Goal: Find specific page/section: Find specific page/section

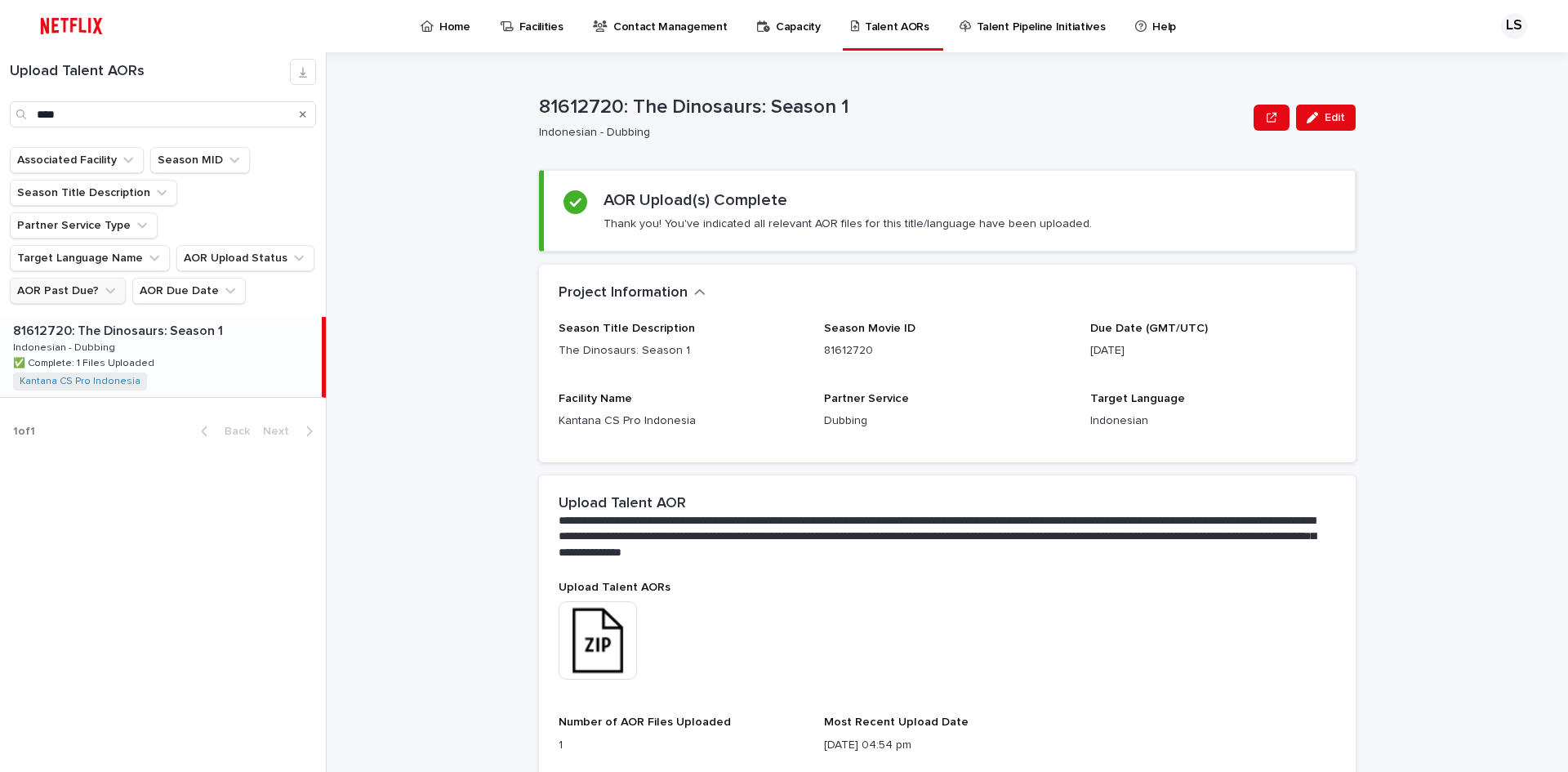
click at [104, 283] on icon "AOR Past Due?" at bounding box center [111, 291] width 16 height 16
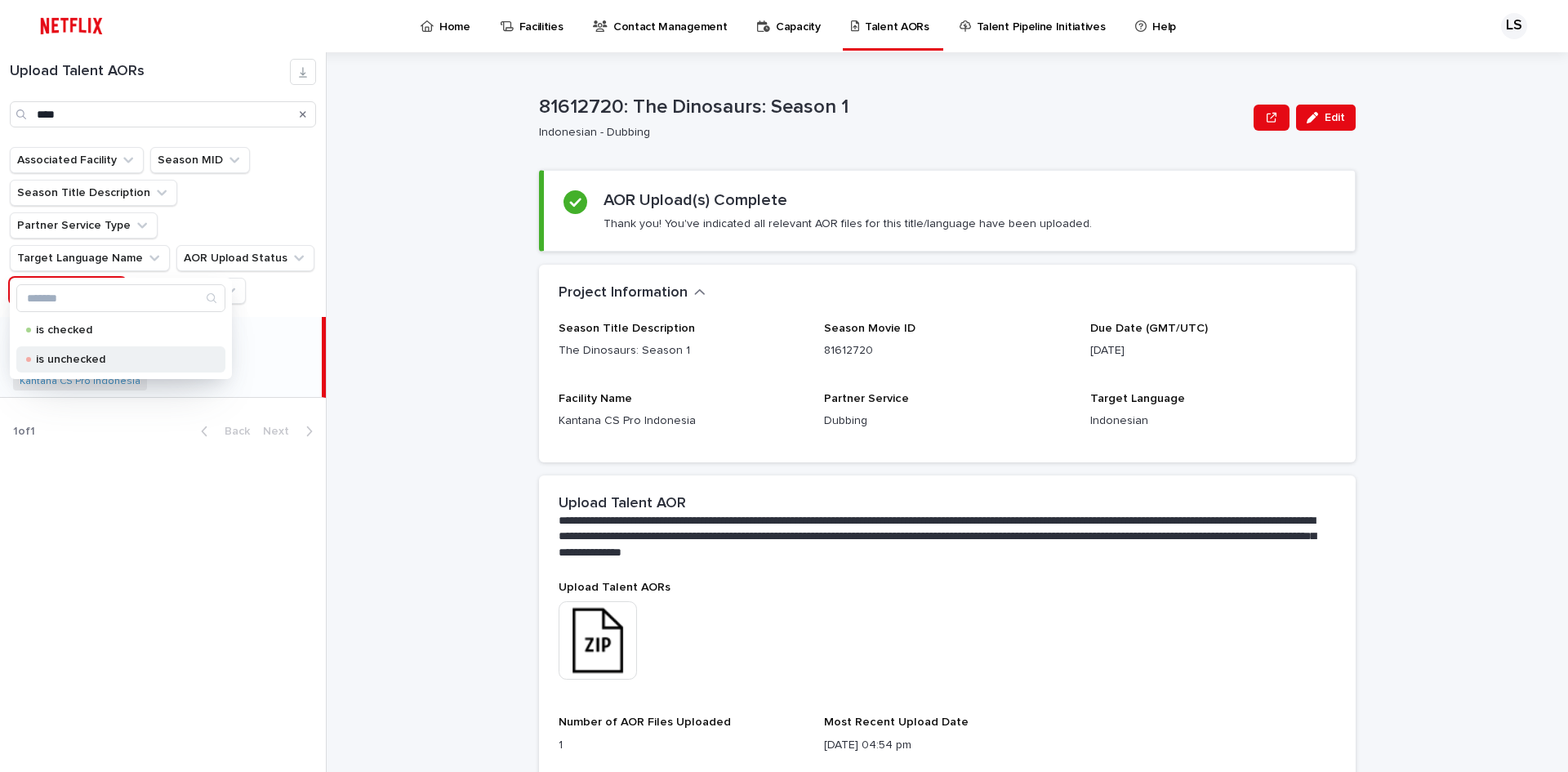
drag, startPoint x: 98, startPoint y: 334, endPoint x: 107, endPoint y: 337, distance: 9.5
click at [99, 334] on p "is checked" at bounding box center [117, 330] width 164 height 12
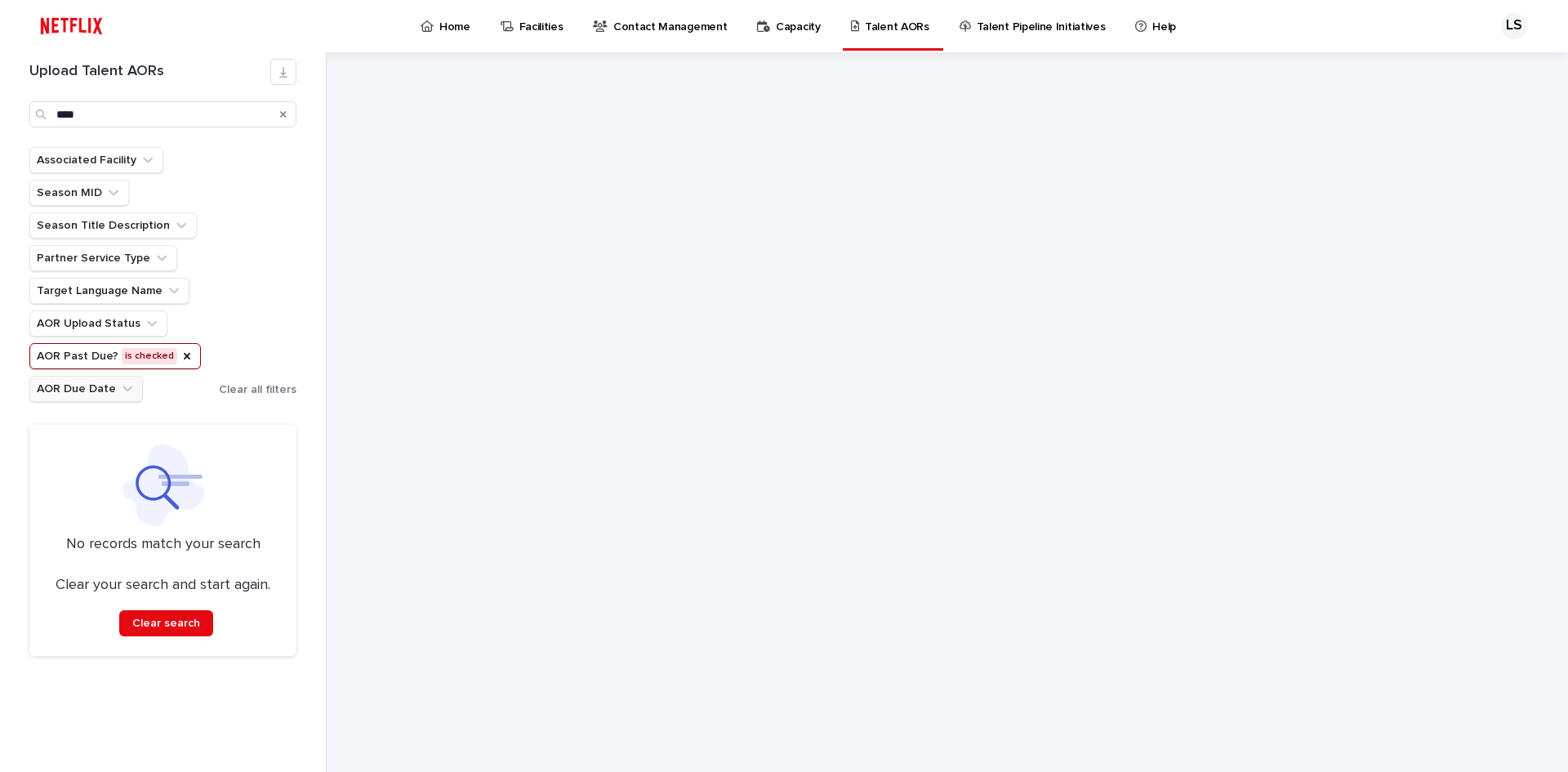
click at [123, 391] on icon "AOR Due Date" at bounding box center [127, 390] width 10 height 5
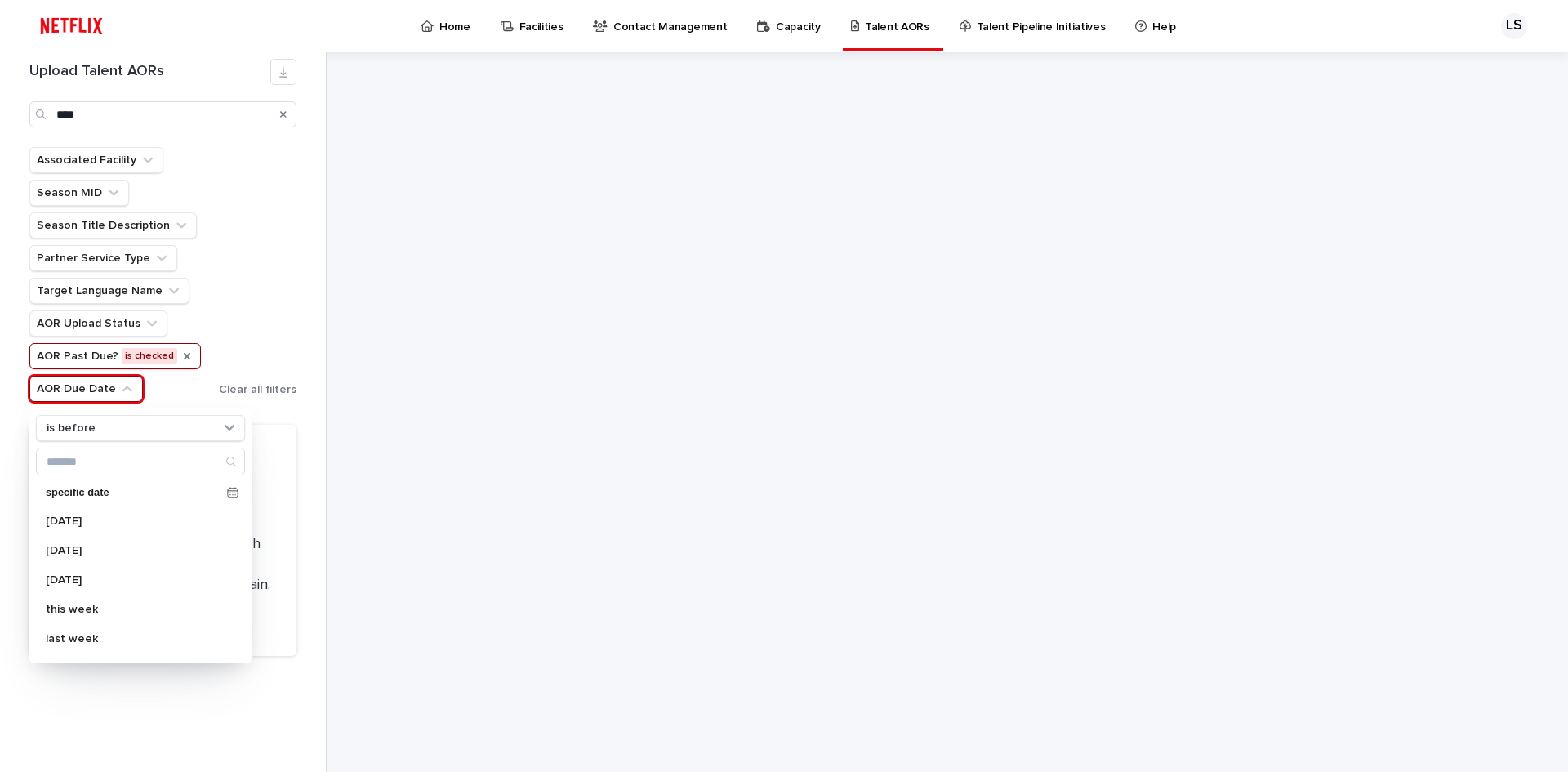
click at [180, 359] on icon "AOR Past Due?" at bounding box center [187, 356] width 13 height 13
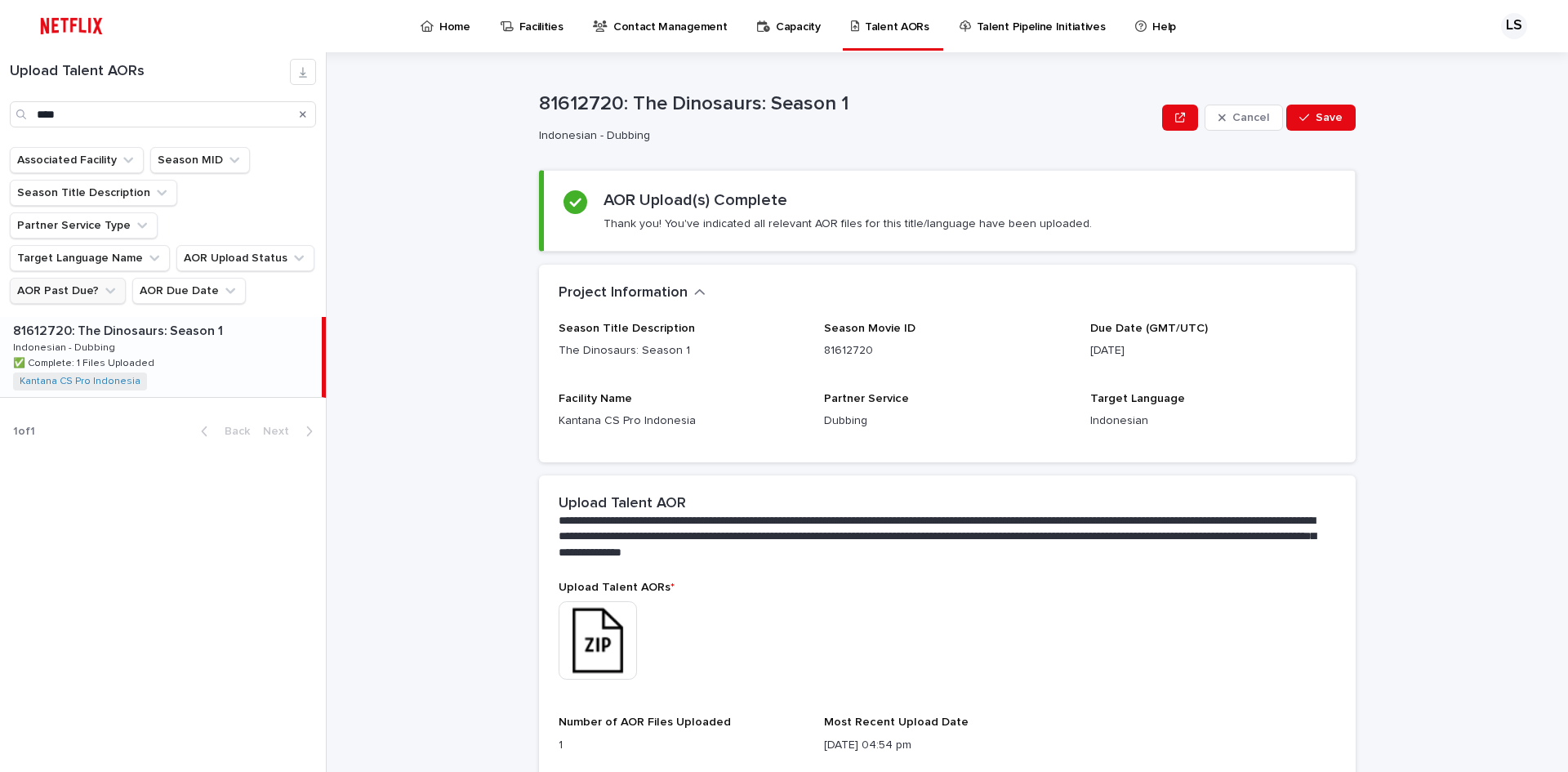
click at [105, 288] on icon "AOR Past Due?" at bounding box center [110, 291] width 10 height 5
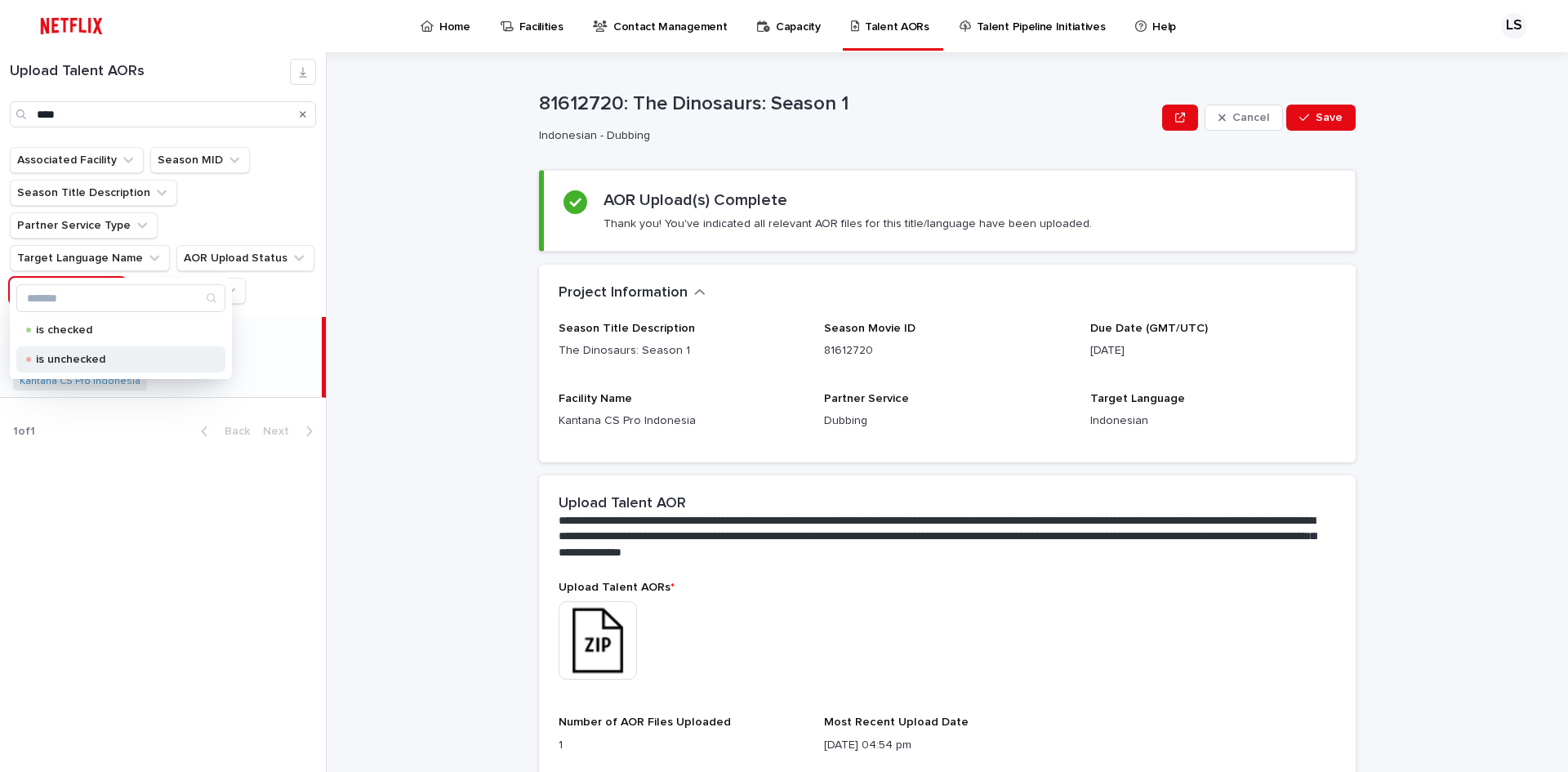
click at [112, 366] on div "is unchecked" at bounding box center [121, 359] width 209 height 27
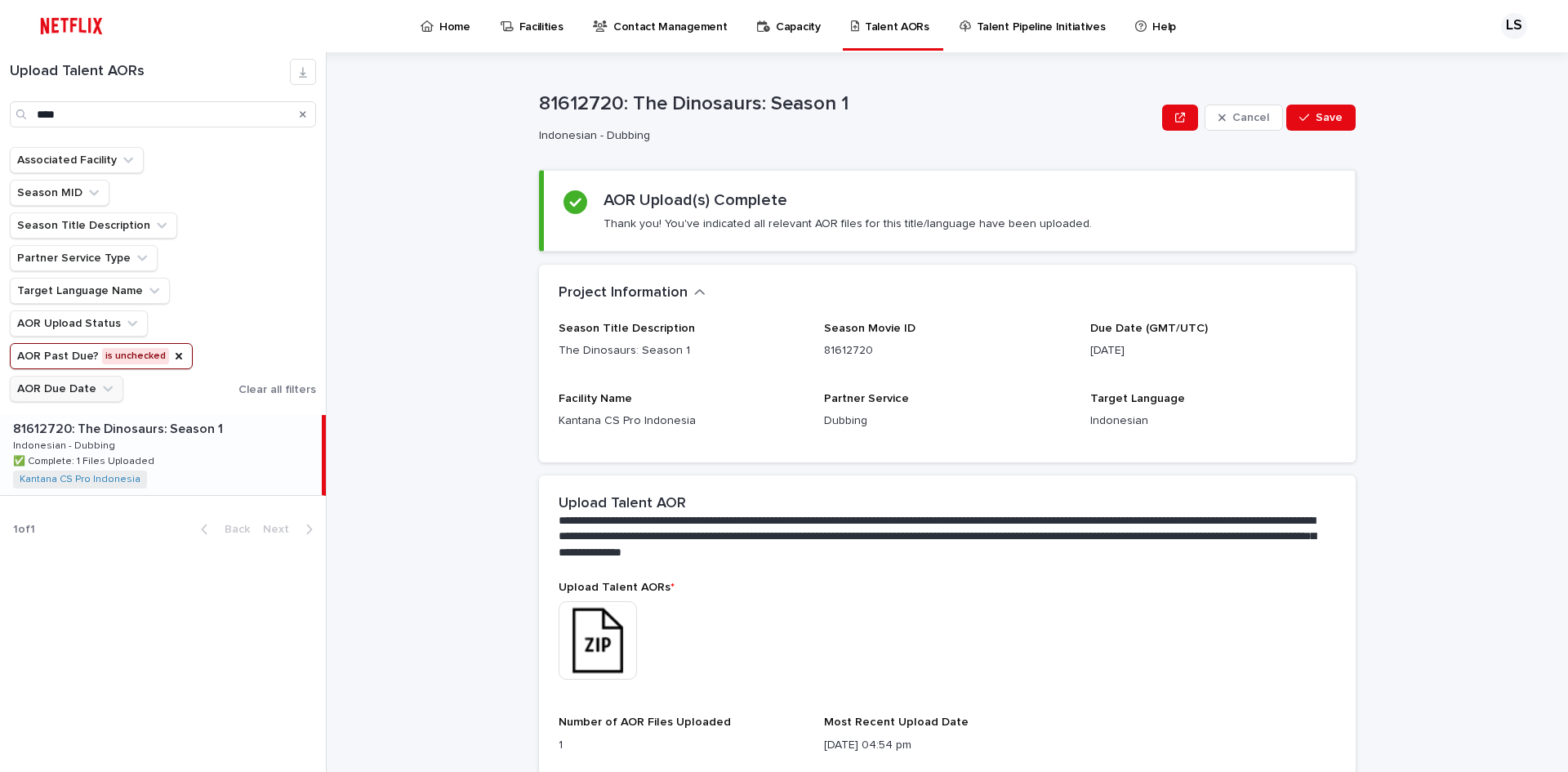
click at [175, 354] on icon "AOR Past Due?" at bounding box center [179, 356] width 13 height 13
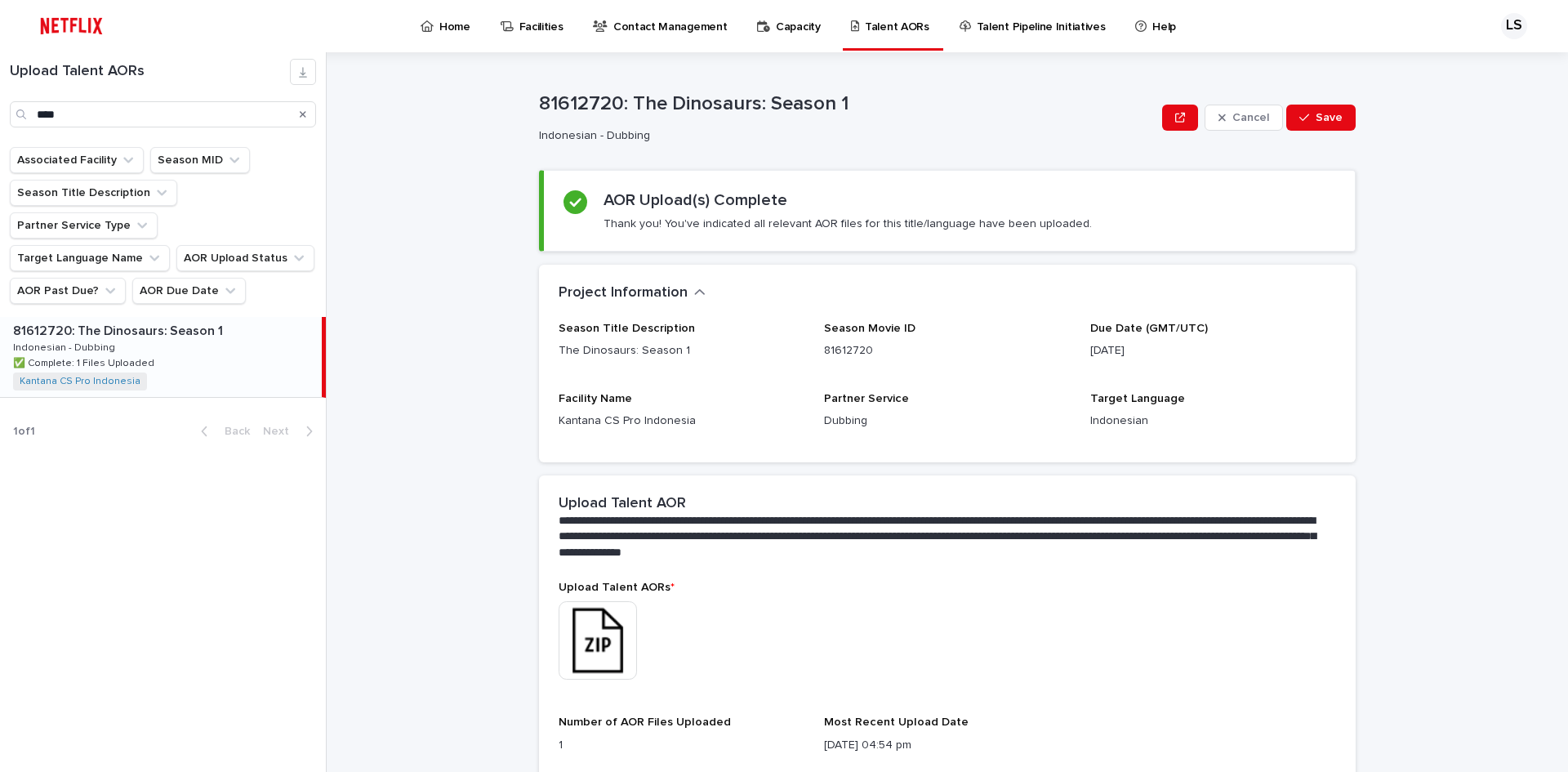
click at [456, 37] on link "Home" at bounding box center [448, 25] width 59 height 50
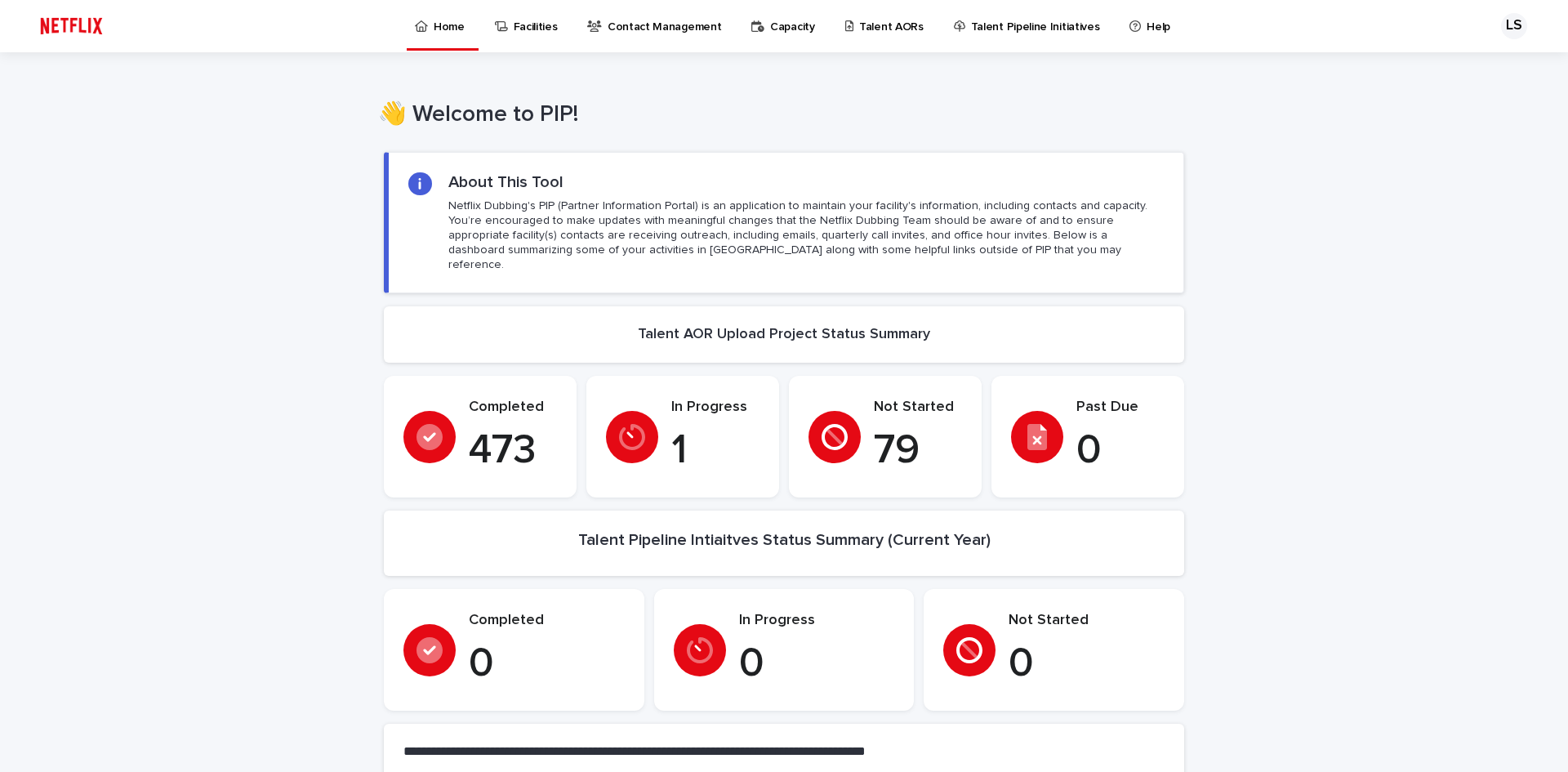
click at [1050, 425] on div at bounding box center [1037, 436] width 52 height 52
click at [619, 424] on icon at bounding box center [632, 437] width 27 height 27
click at [883, 27] on p "Talent AORs" at bounding box center [891, 17] width 65 height 35
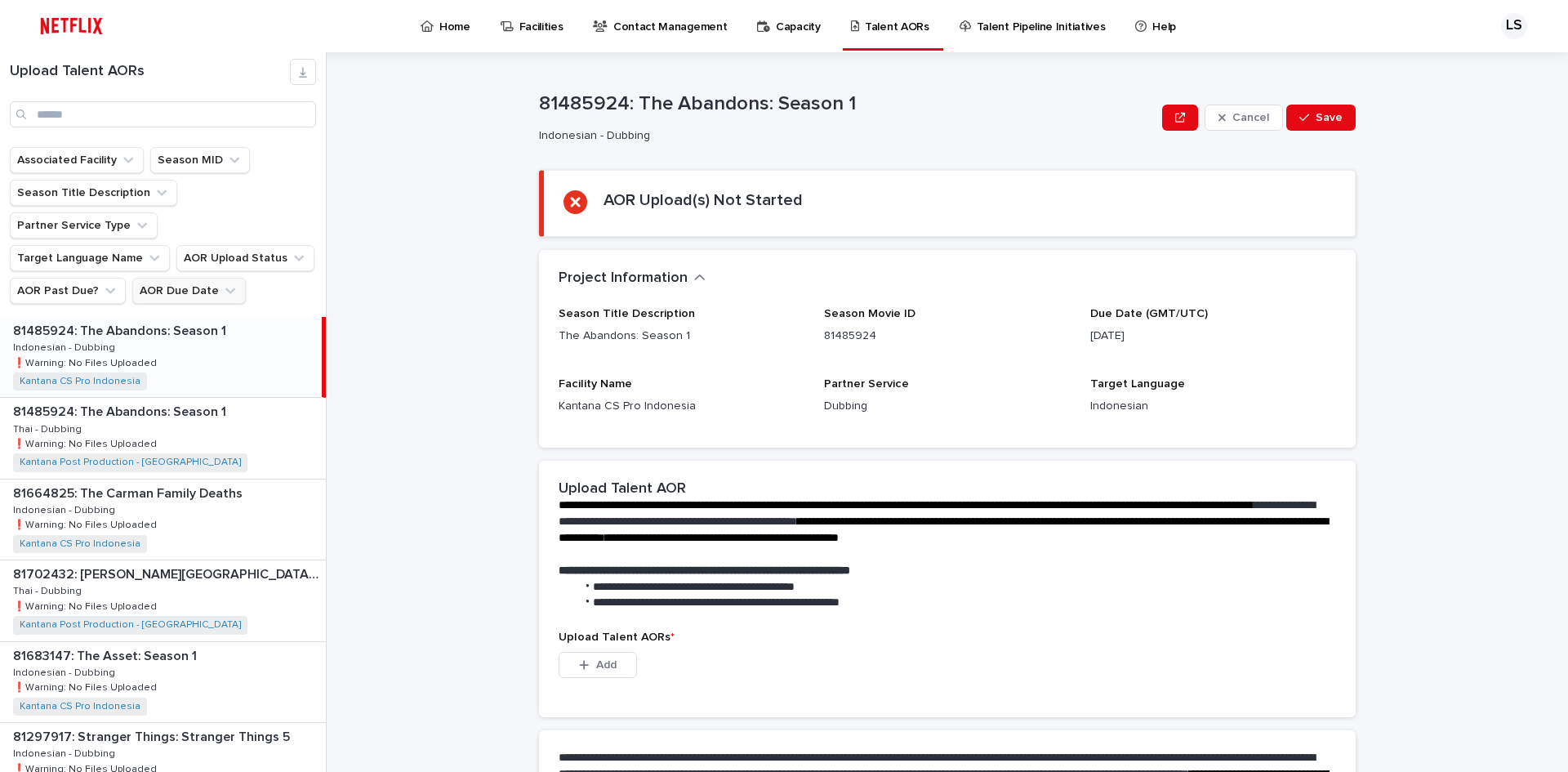
click at [222, 283] on icon "AOR Due Date" at bounding box center [230, 291] width 16 height 16
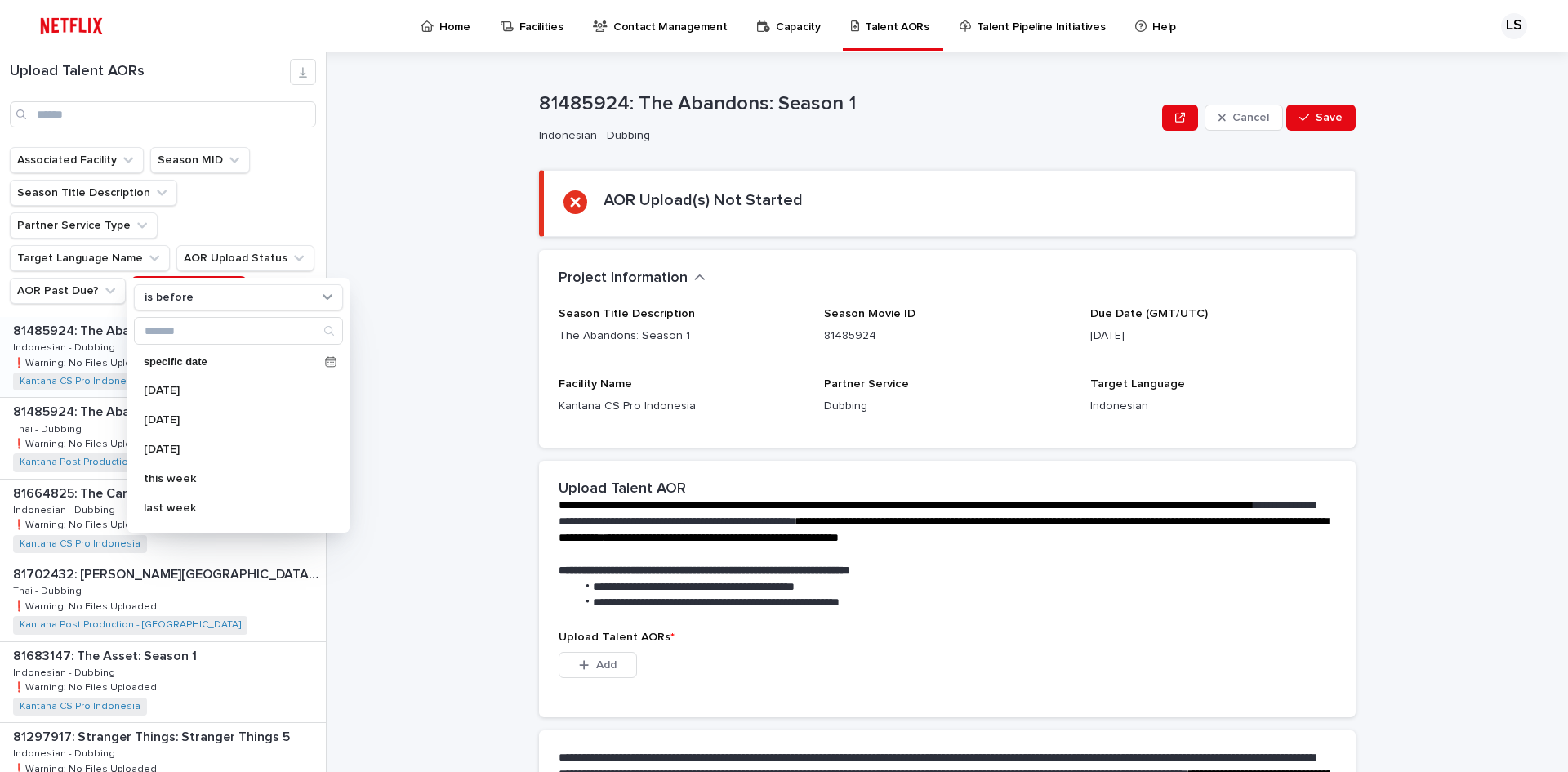
click at [222, 283] on icon "AOR Due Date" at bounding box center [230, 291] width 16 height 16
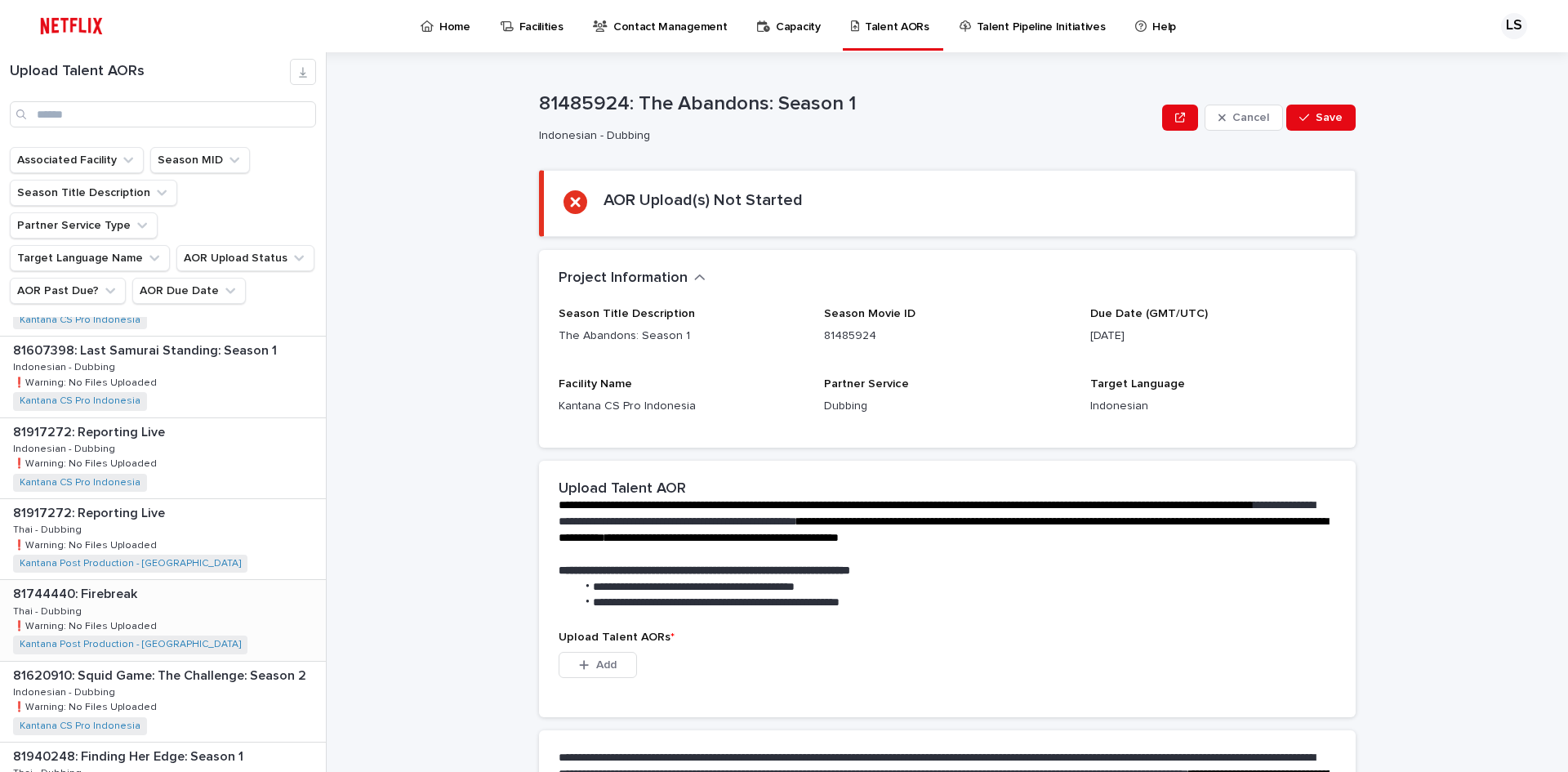
scroll to position [1635, 0]
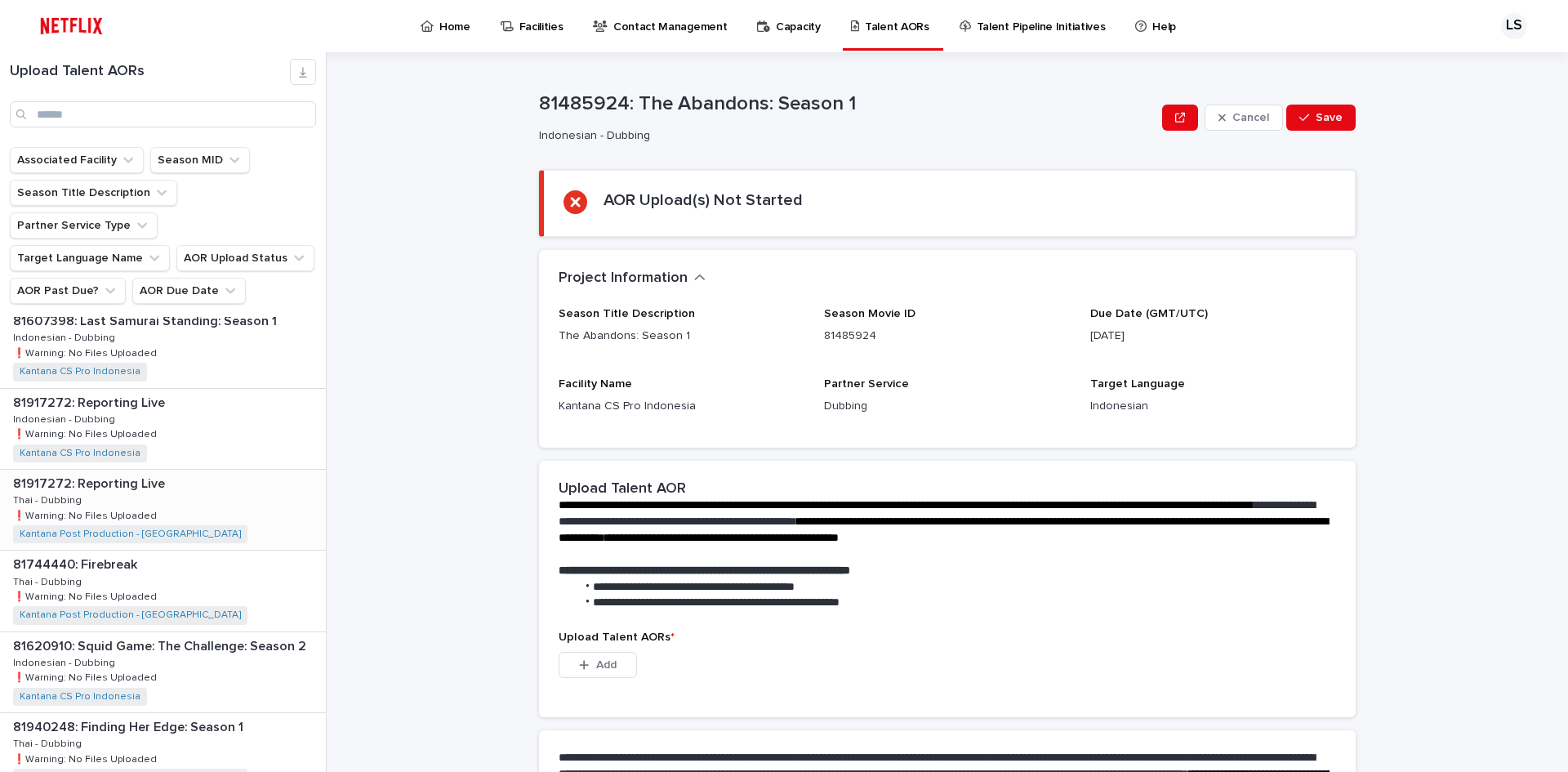
click at [214, 483] on div "81917272: Reporting Live 81917272: Reporting Live Thai - Dubbing Thai - Dubbing…" at bounding box center [163, 510] width 325 height 80
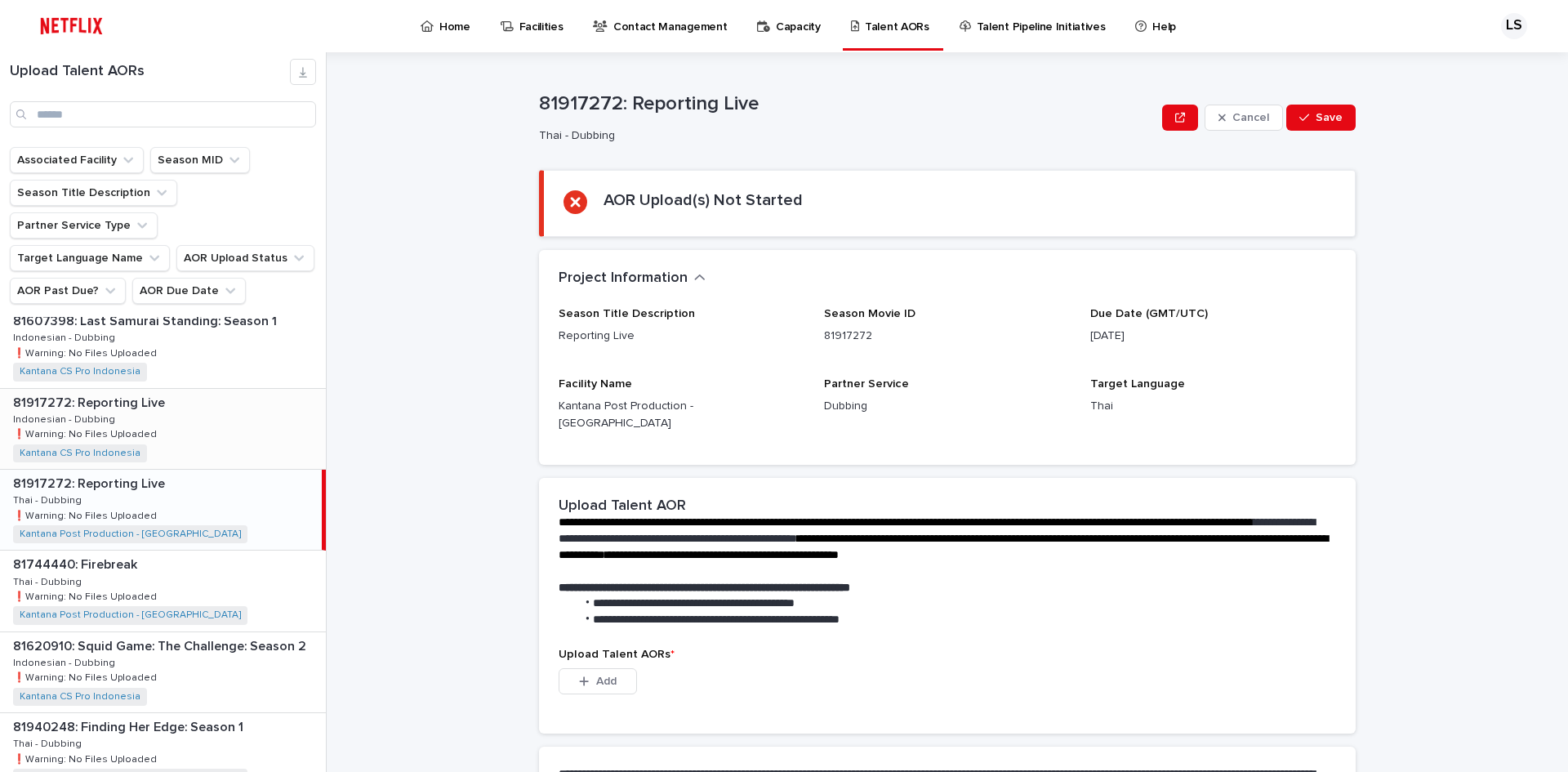
click at [207, 411] on div "81917272: Reporting Live 81917272: Reporting Live Indonesian - Dubbing Indonesi…" at bounding box center [163, 429] width 325 height 80
click at [203, 475] on div "81917272: Reporting Live 81917272: Reporting Live Thai - Dubbing Thai - Dubbing…" at bounding box center [163, 510] width 325 height 80
